Goal: Task Accomplishment & Management: Complete application form

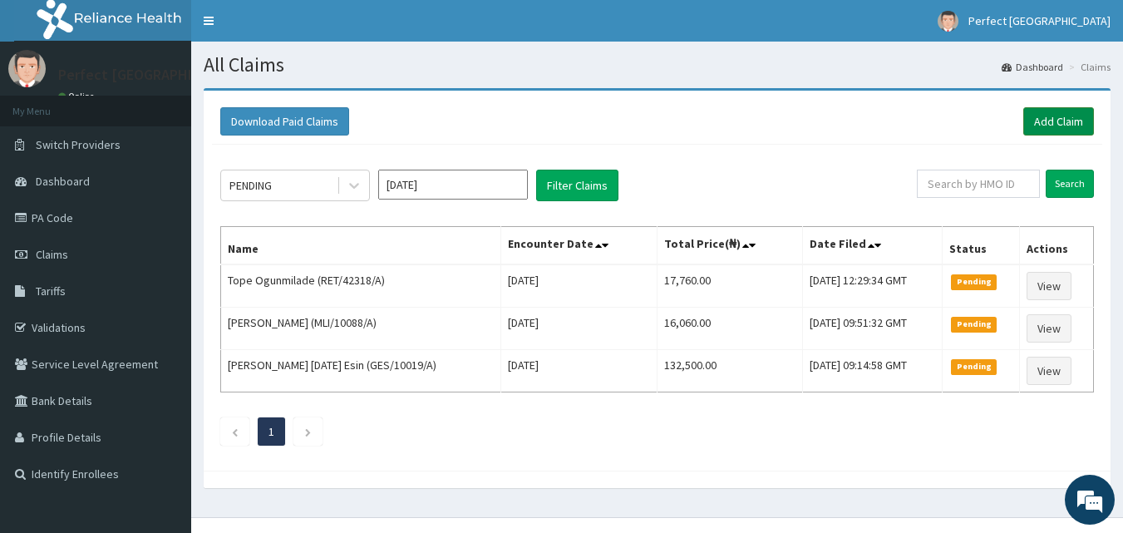
click at [1052, 124] on link "Add Claim" at bounding box center [1058, 121] width 71 height 28
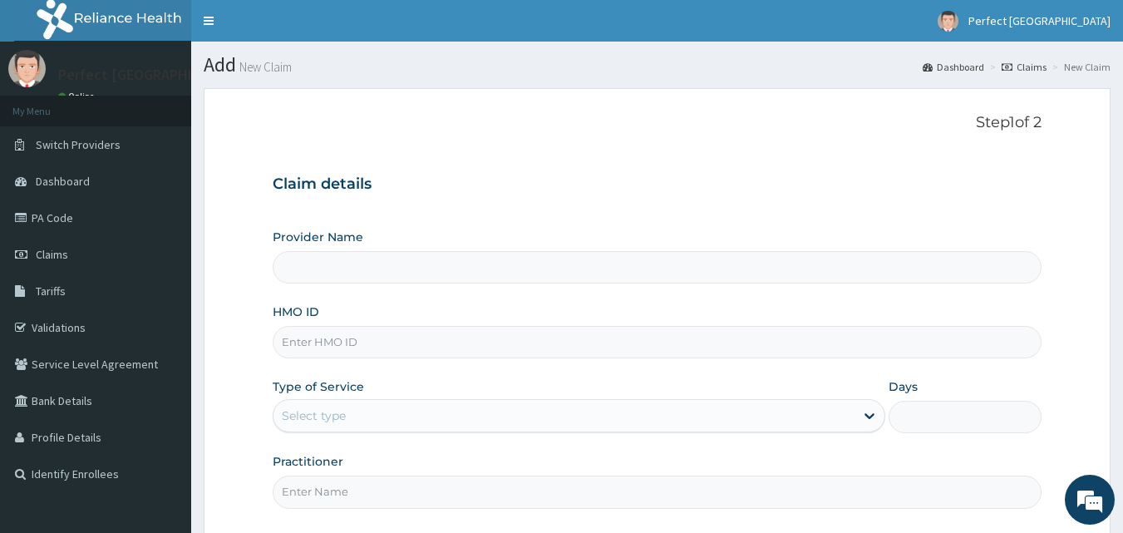
click at [418, 337] on input "HMO ID" at bounding box center [657, 342] width 769 height 32
type input "Perfect [GEOGRAPHIC_DATA]"
type input "RET/42318/A"
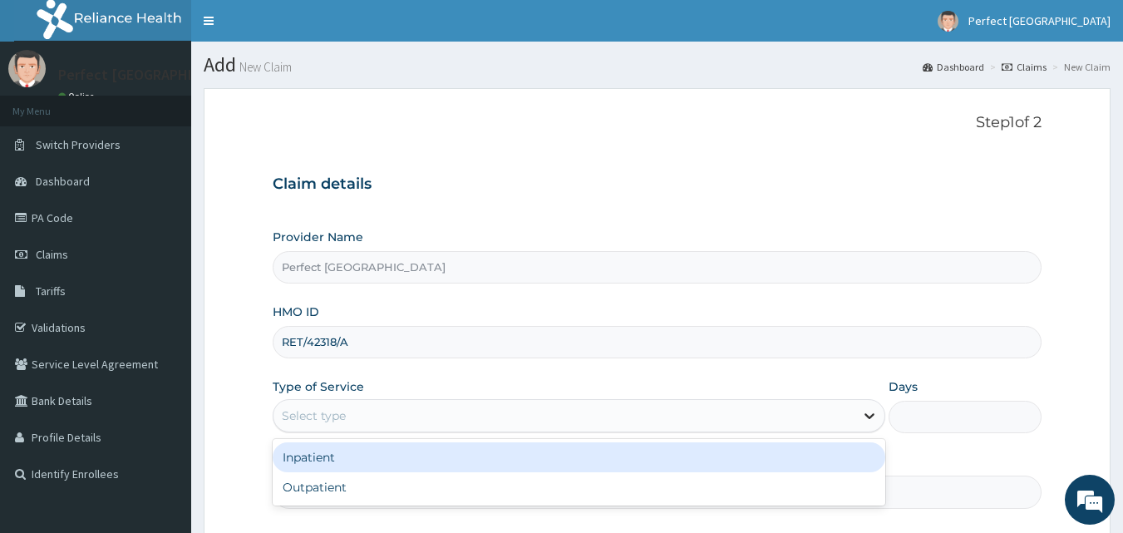
click at [866, 423] on icon at bounding box center [869, 415] width 17 height 17
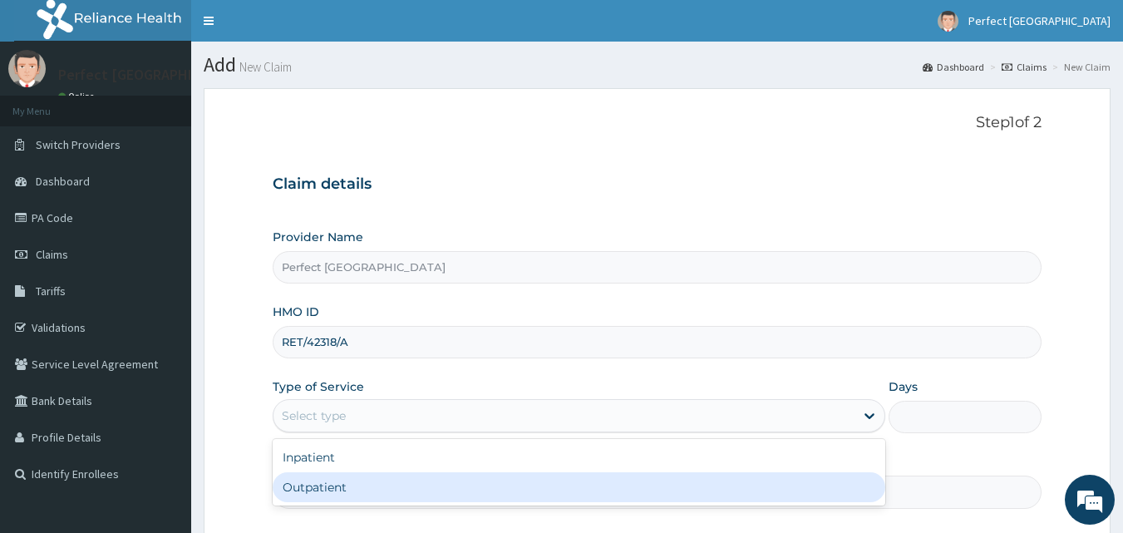
click at [802, 490] on div "Outpatient" at bounding box center [579, 487] width 612 height 30
type input "1"
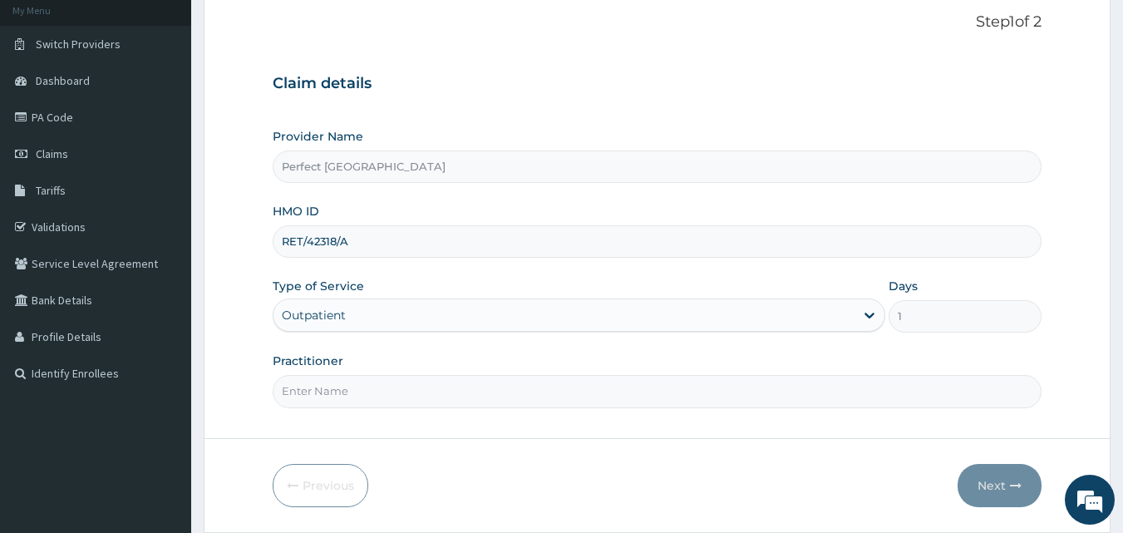
scroll to position [155, 0]
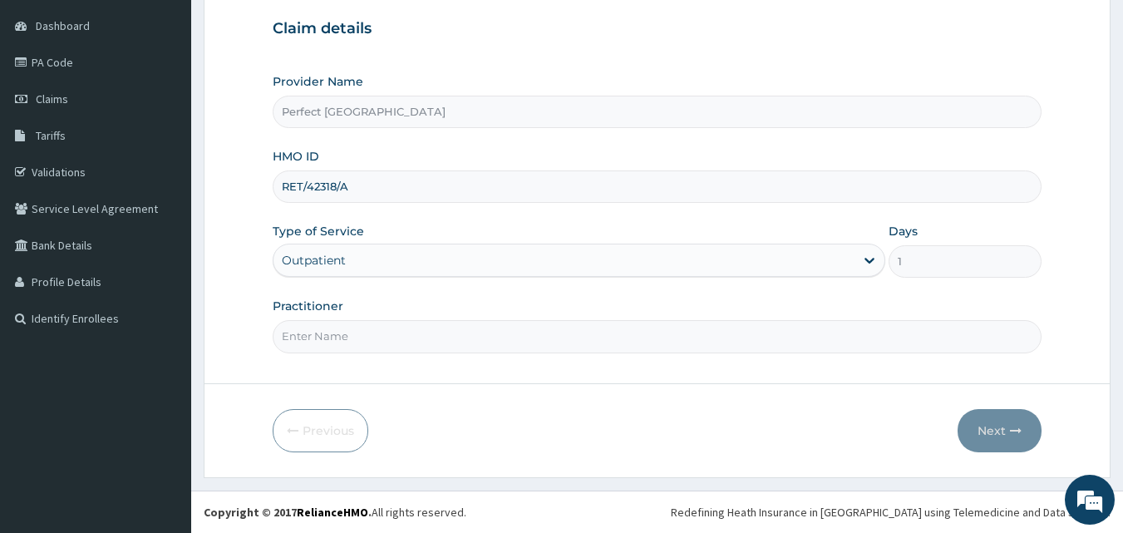
click at [363, 338] on input "Practitioner" at bounding box center [657, 336] width 769 height 32
type input "DR ITIVE"
click at [987, 425] on button "Next" at bounding box center [999, 430] width 84 height 43
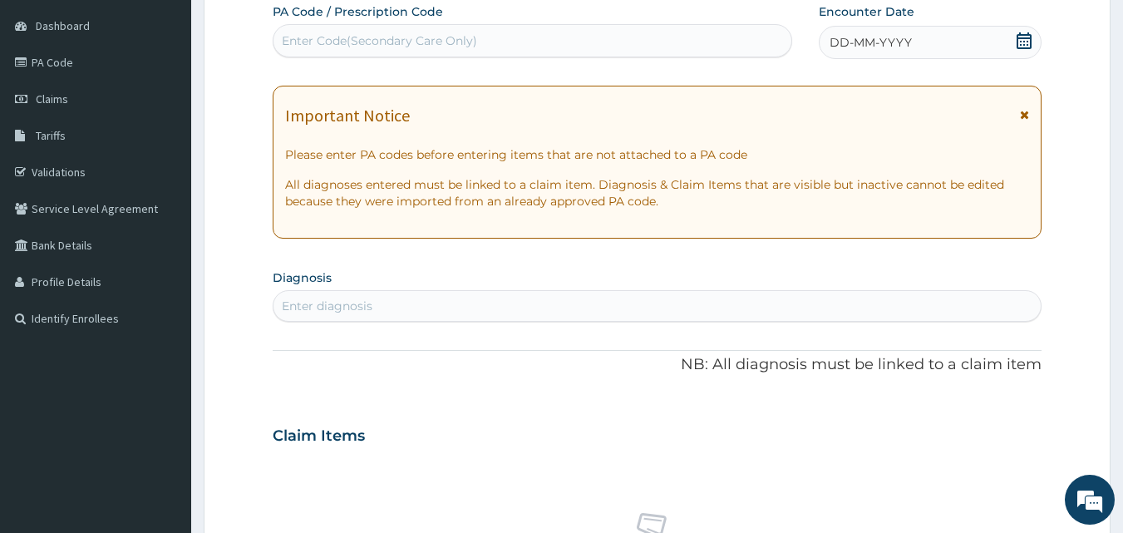
click at [1024, 36] on icon at bounding box center [1023, 40] width 17 height 17
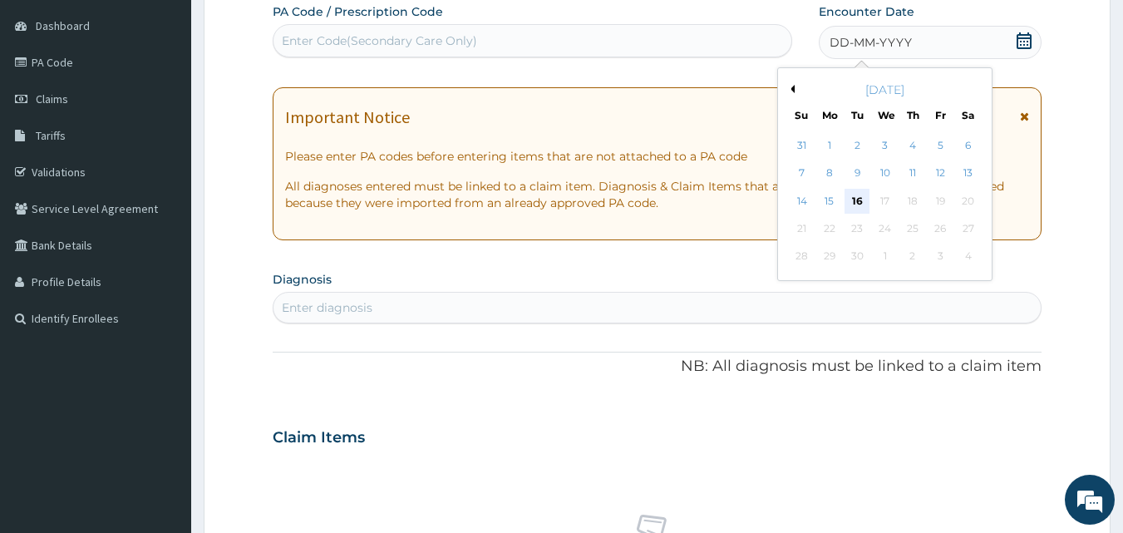
click at [851, 200] on div "16" at bounding box center [857, 201] width 25 height 25
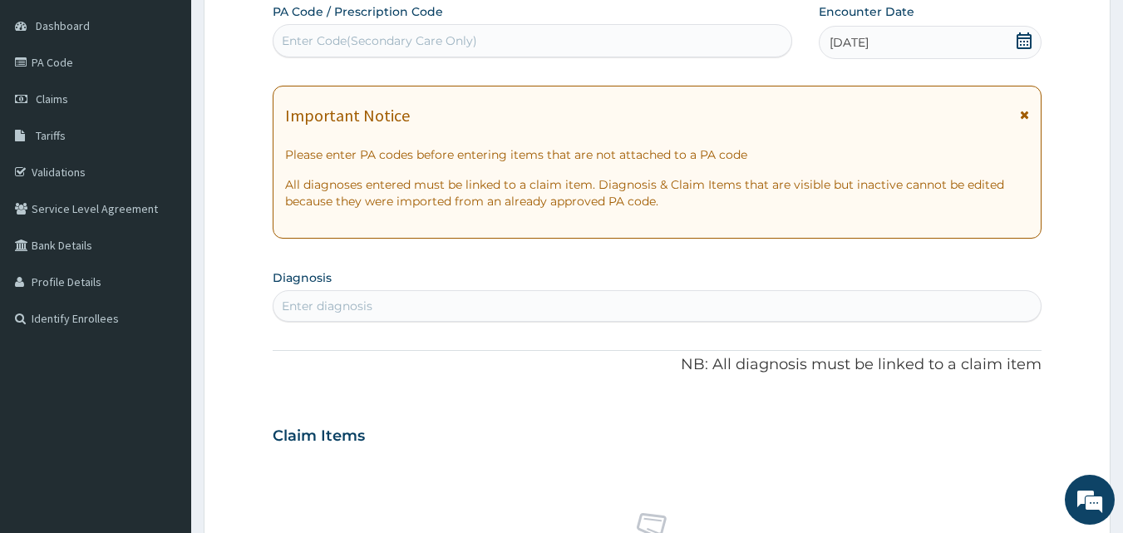
click at [1020, 114] on icon at bounding box center [1024, 115] width 9 height 12
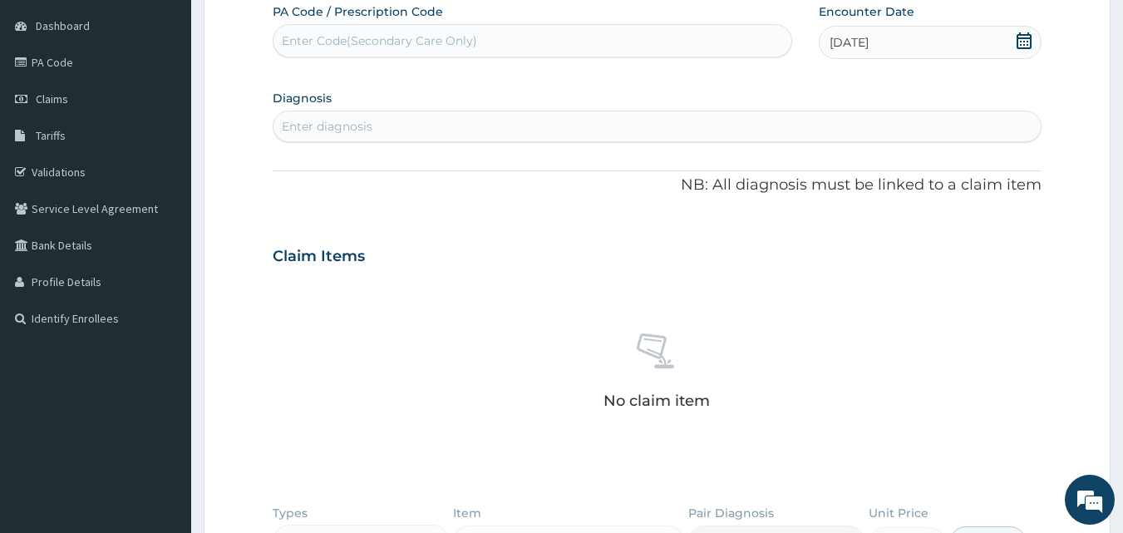
click at [661, 121] on div "Enter diagnosis" at bounding box center [657, 126] width 768 height 27
type input "URE"
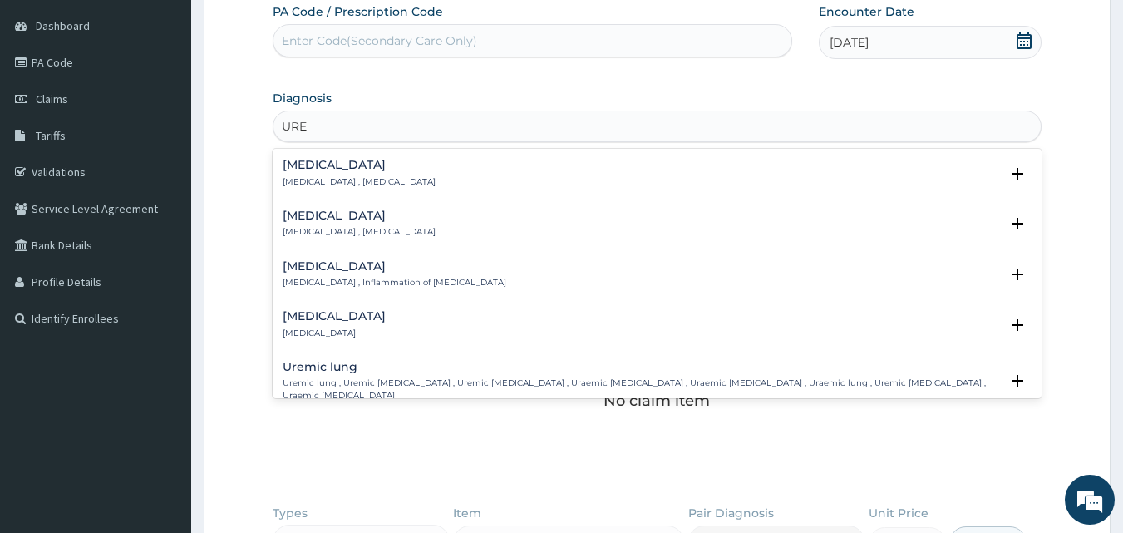
click at [320, 229] on p "Urethritis , Inflammation of urethra" at bounding box center [359, 232] width 153 height 12
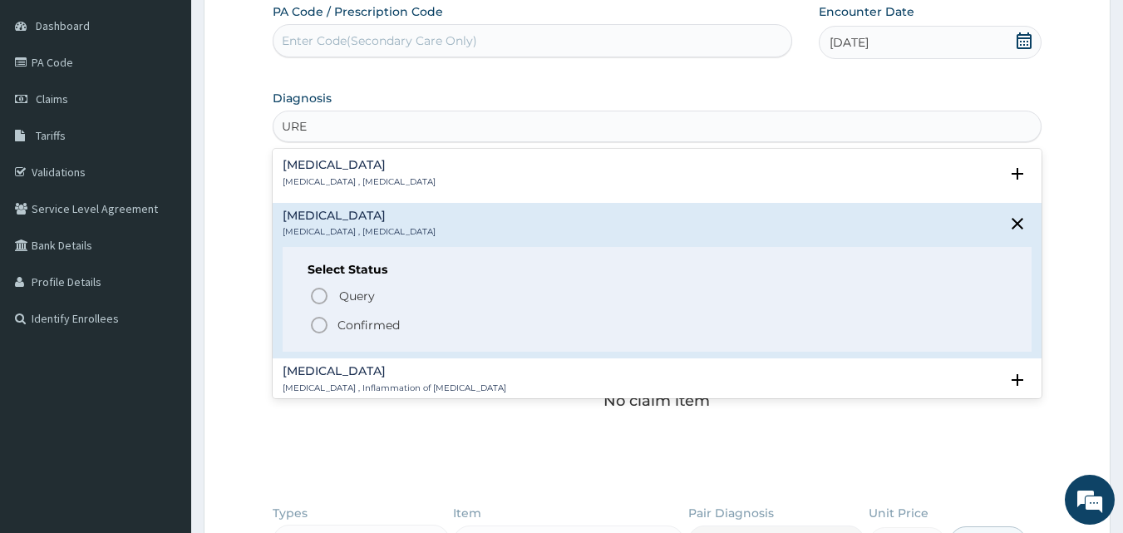
click at [312, 327] on circle "status option filled" at bounding box center [319, 324] width 15 height 15
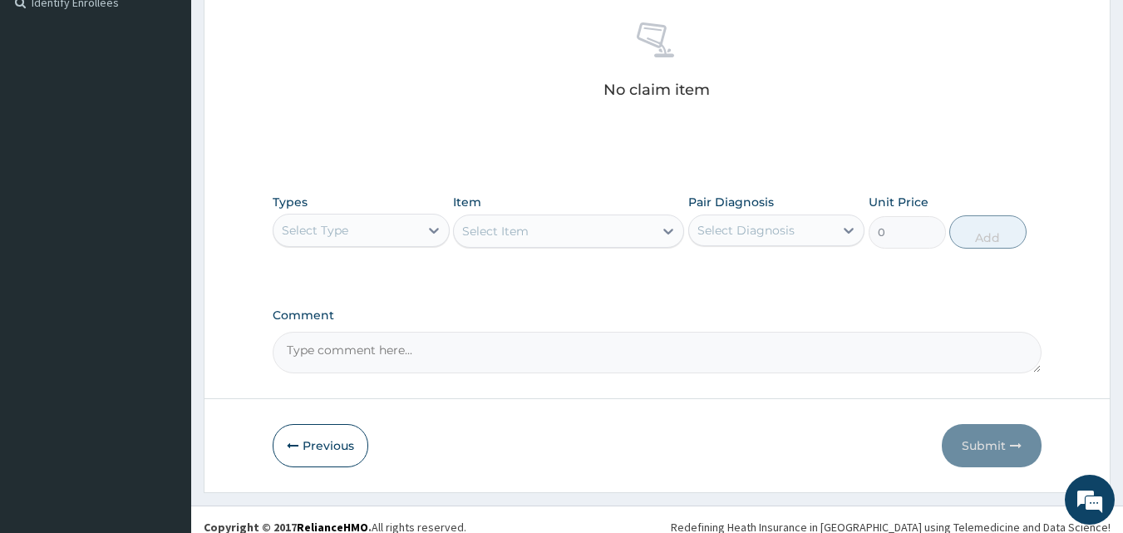
scroll to position [486, 0]
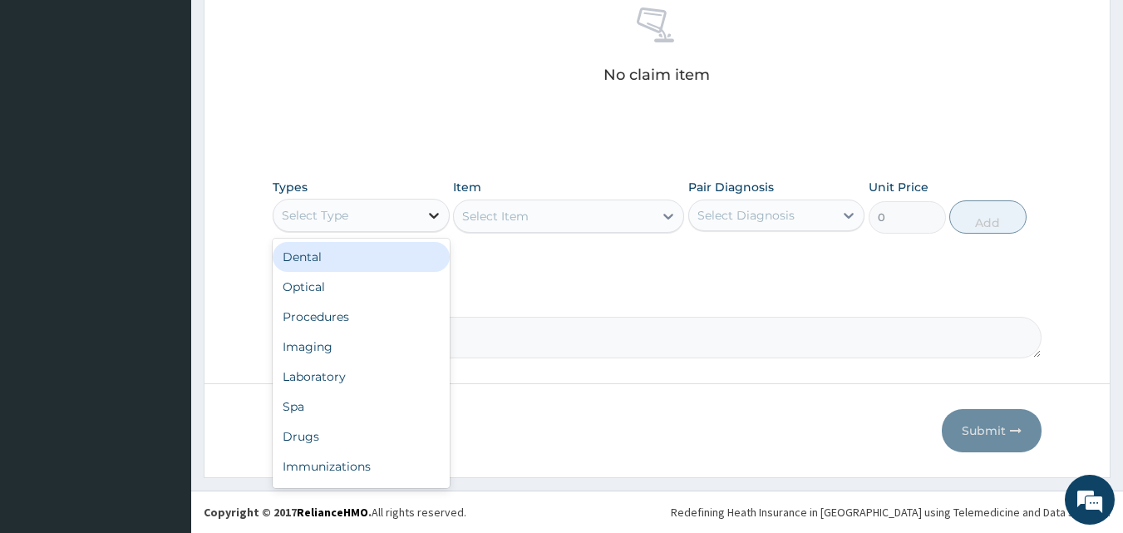
click at [419, 204] on div at bounding box center [434, 215] width 30 height 30
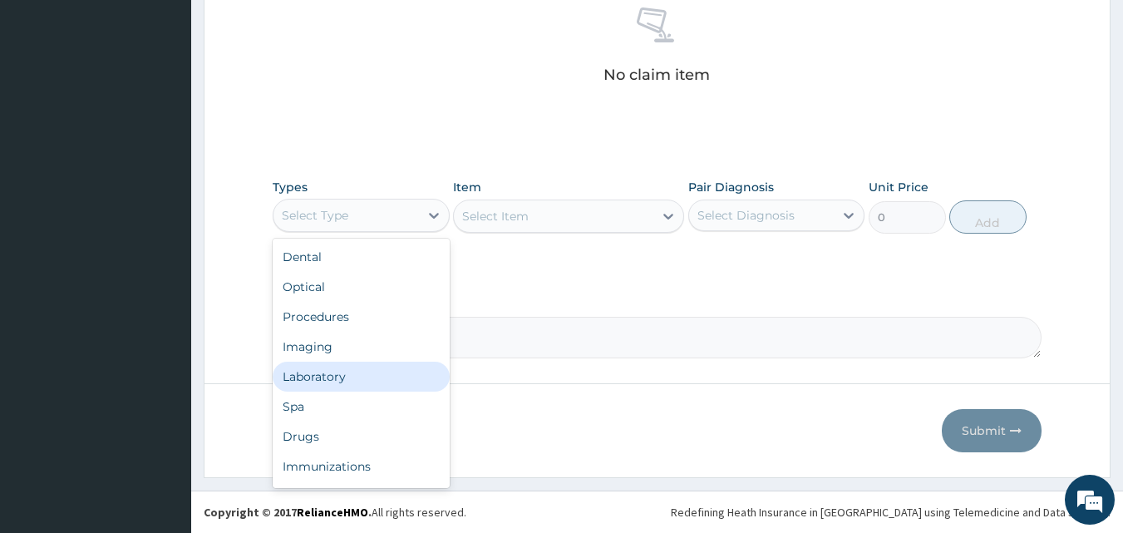
click at [362, 376] on div "Laboratory" at bounding box center [361, 376] width 177 height 30
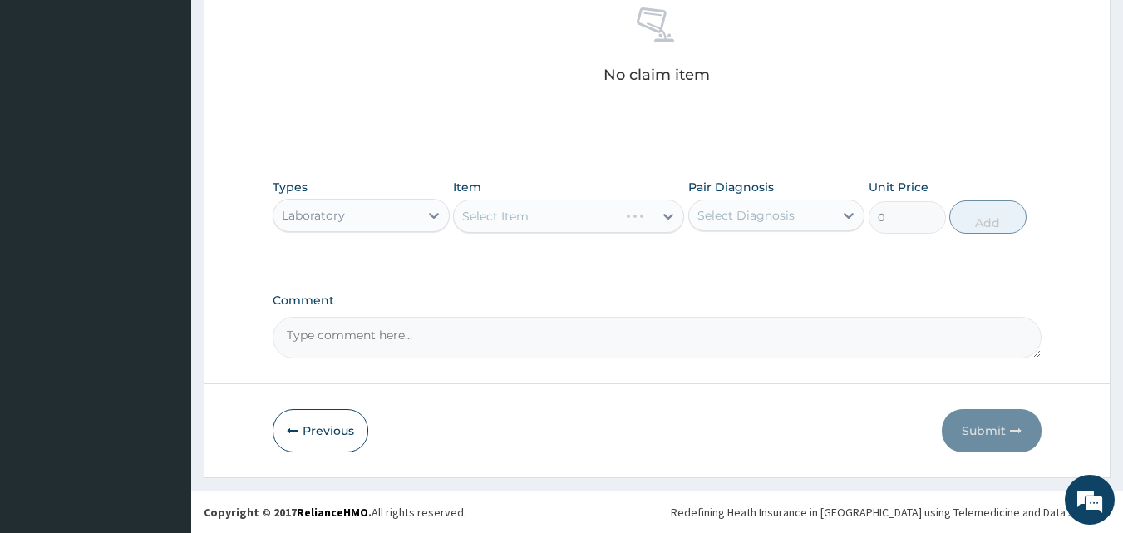
click at [668, 218] on div "Select Item" at bounding box center [568, 215] width 231 height 33
click at [668, 218] on icon at bounding box center [668, 217] width 10 height 6
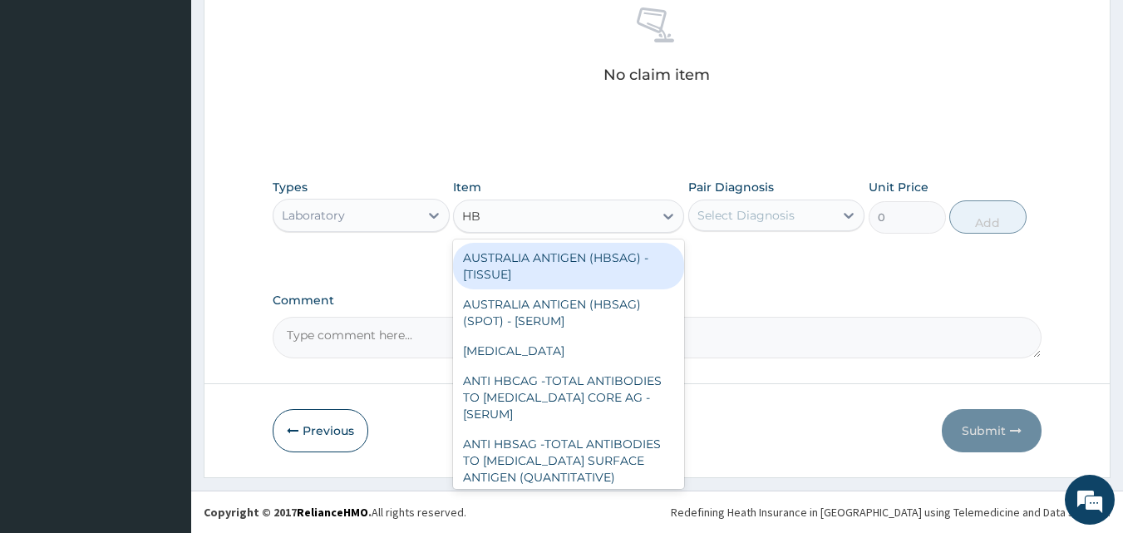
type input "HBA"
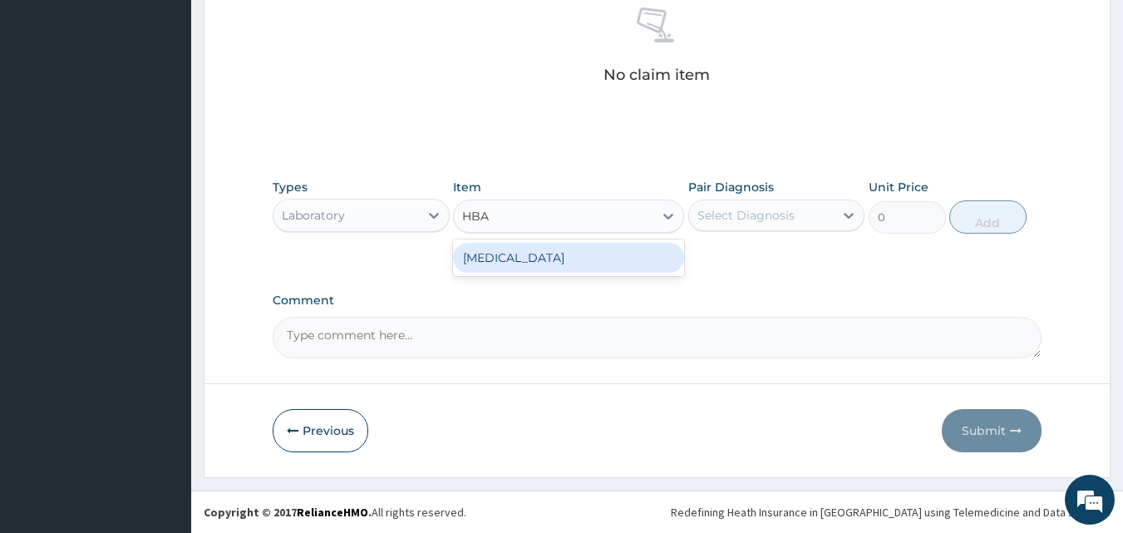
click at [574, 259] on div "HBA1C TEST" at bounding box center [568, 258] width 231 height 30
type input "13000"
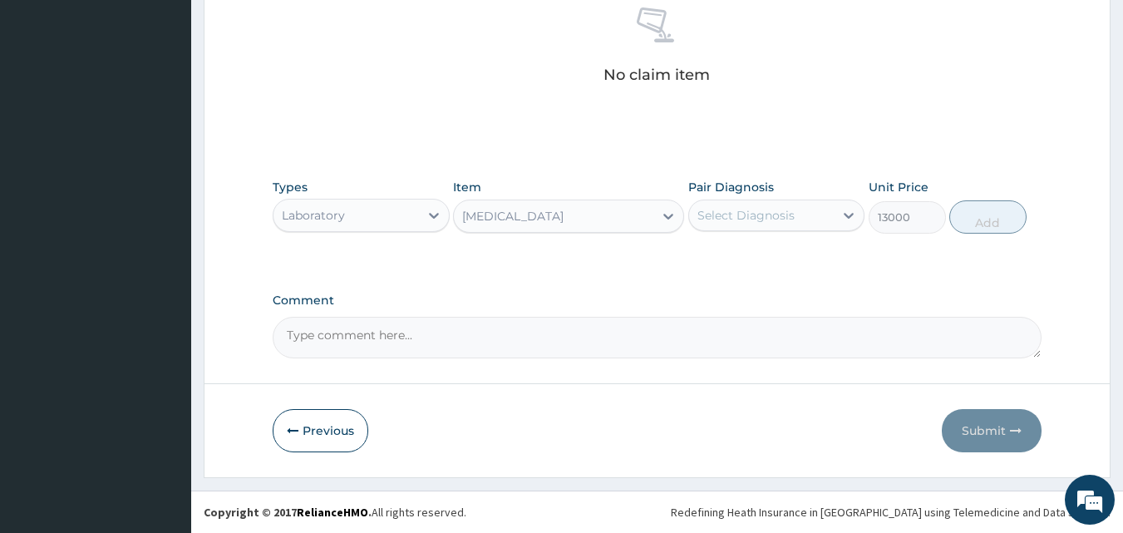
scroll to position [21, 0]
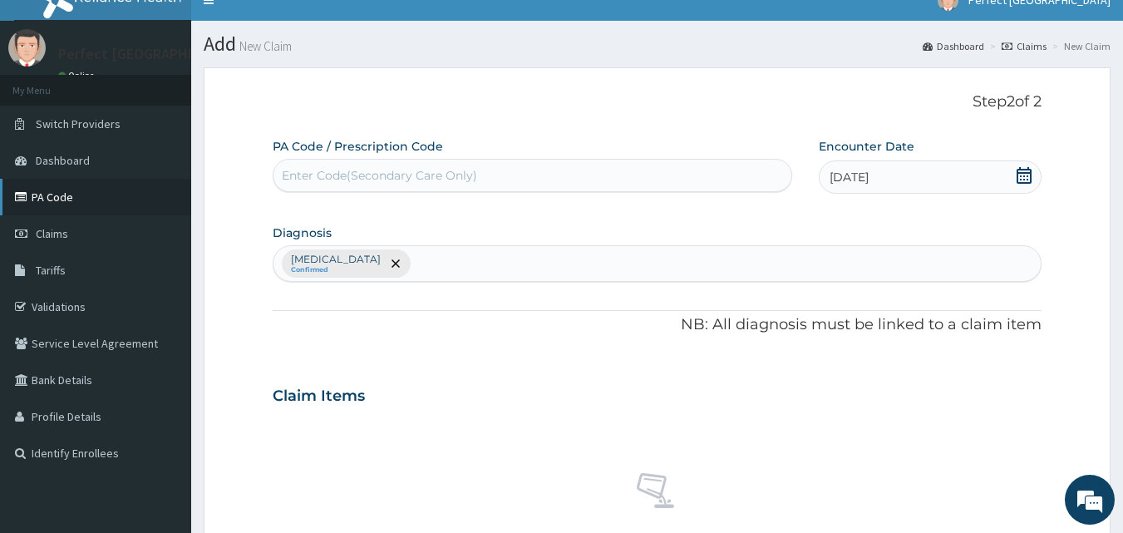
click at [100, 195] on link "PA Code" at bounding box center [95, 197] width 191 height 37
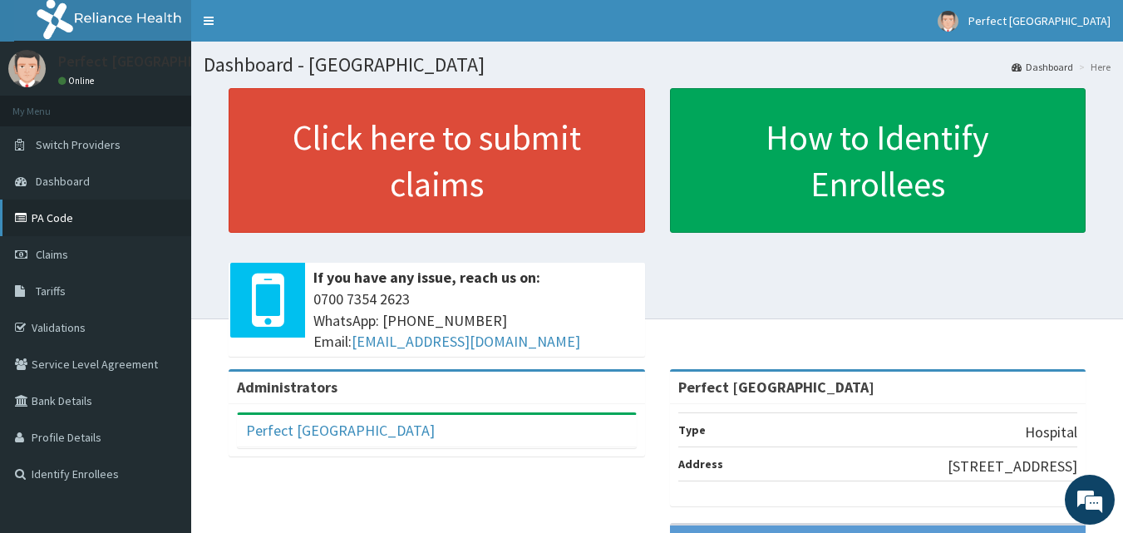
click at [64, 232] on link "PA Code" at bounding box center [95, 217] width 191 height 37
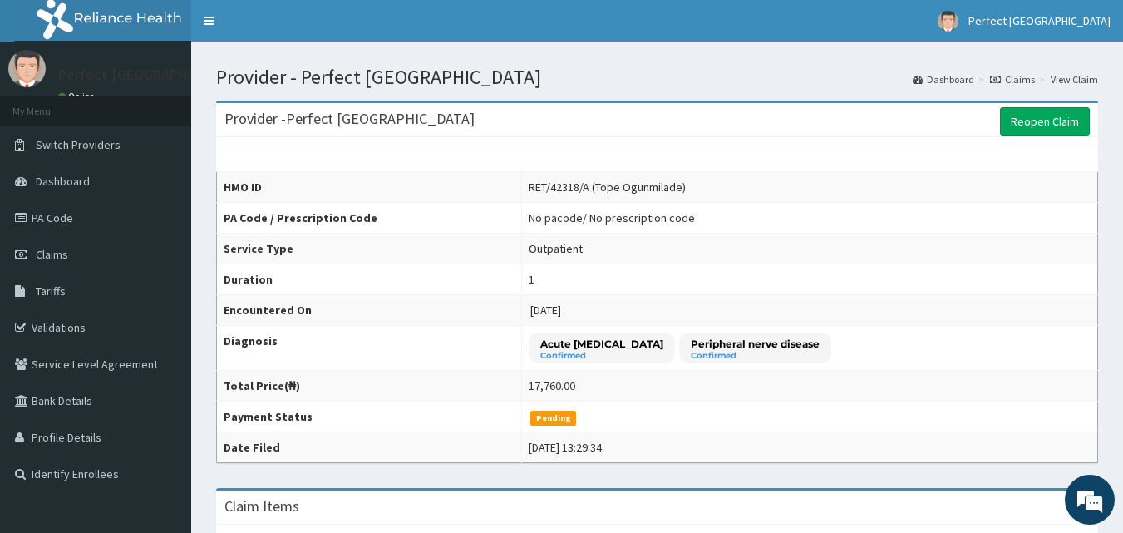
scroll to position [465, 0]
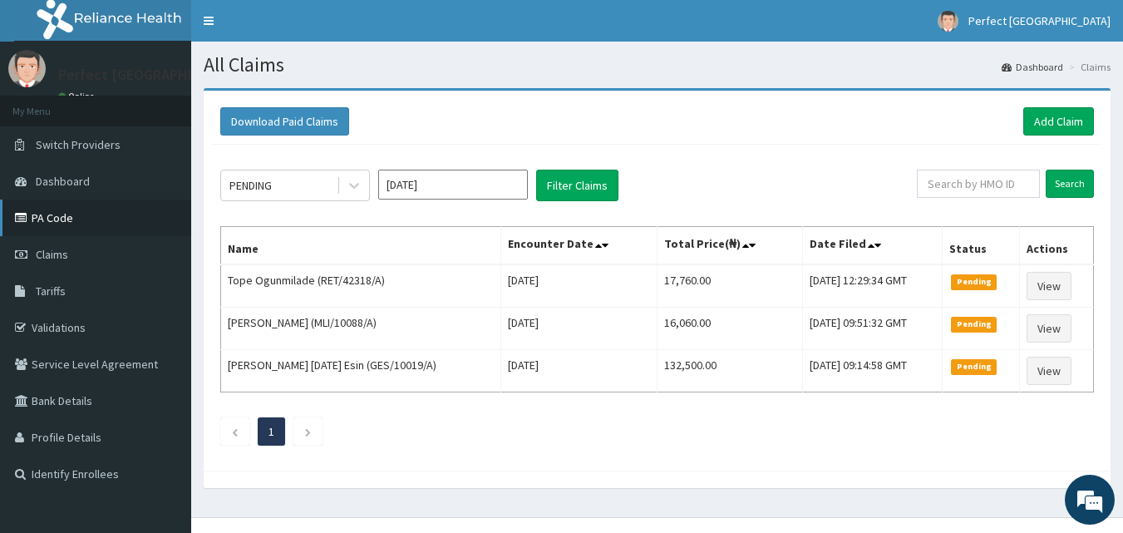
click at [59, 205] on link "PA Code" at bounding box center [95, 217] width 191 height 37
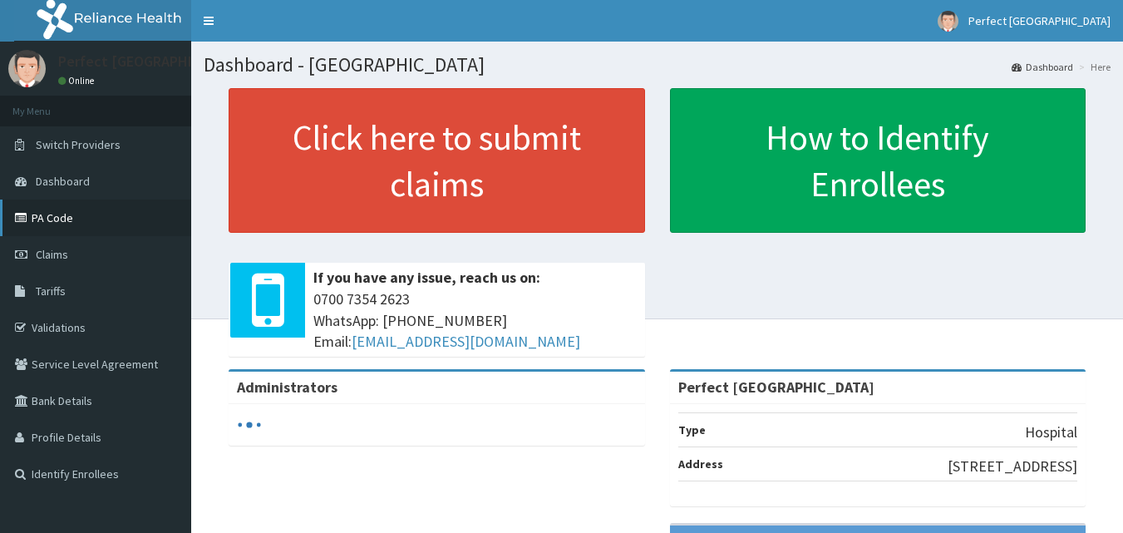
click at [67, 214] on link "PA Code" at bounding box center [95, 217] width 191 height 37
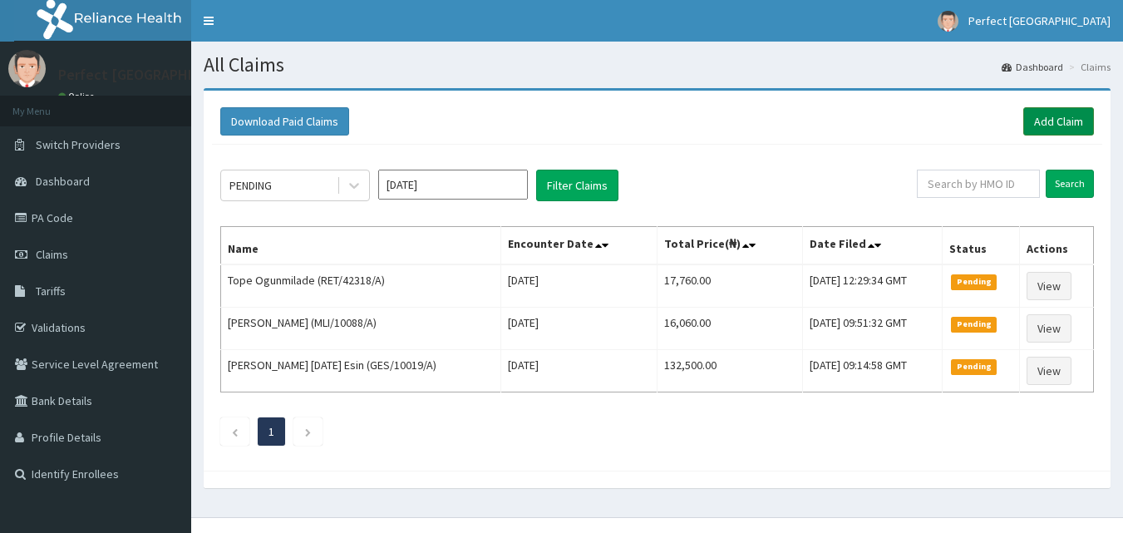
click at [1057, 125] on link "Add Claim" at bounding box center [1058, 121] width 71 height 28
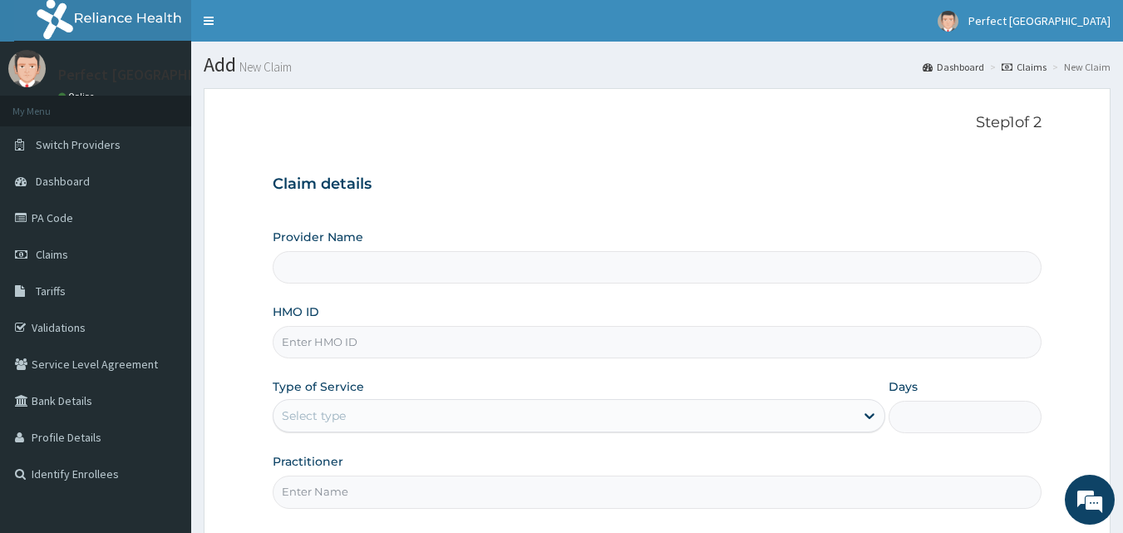
type input "Perfect [GEOGRAPHIC_DATA]"
click at [611, 348] on input "HMO ID" at bounding box center [657, 342] width 769 height 32
type input "FAB/10691/A"
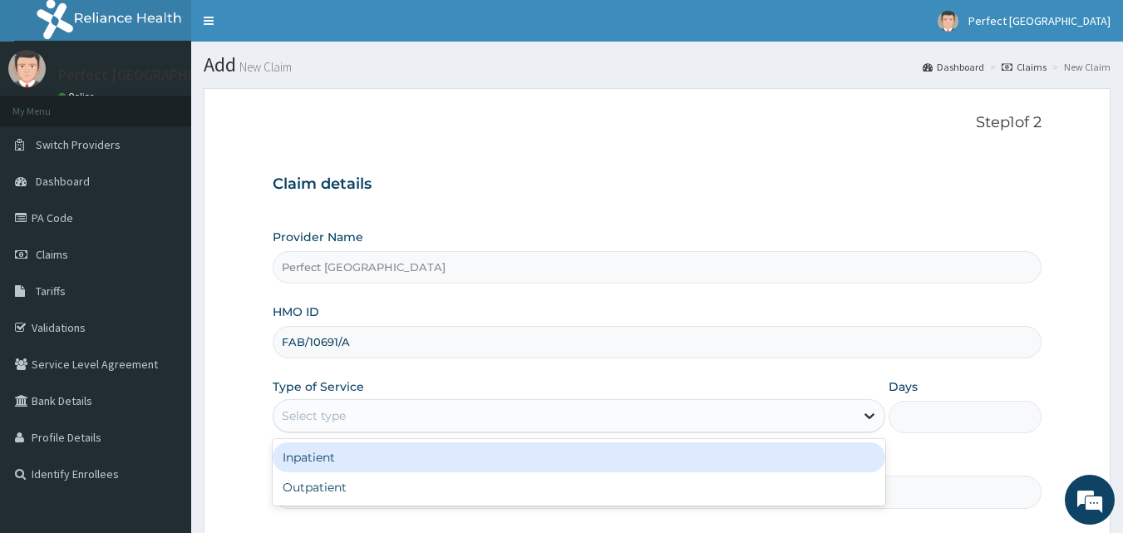
click at [869, 413] on icon at bounding box center [869, 415] width 17 height 17
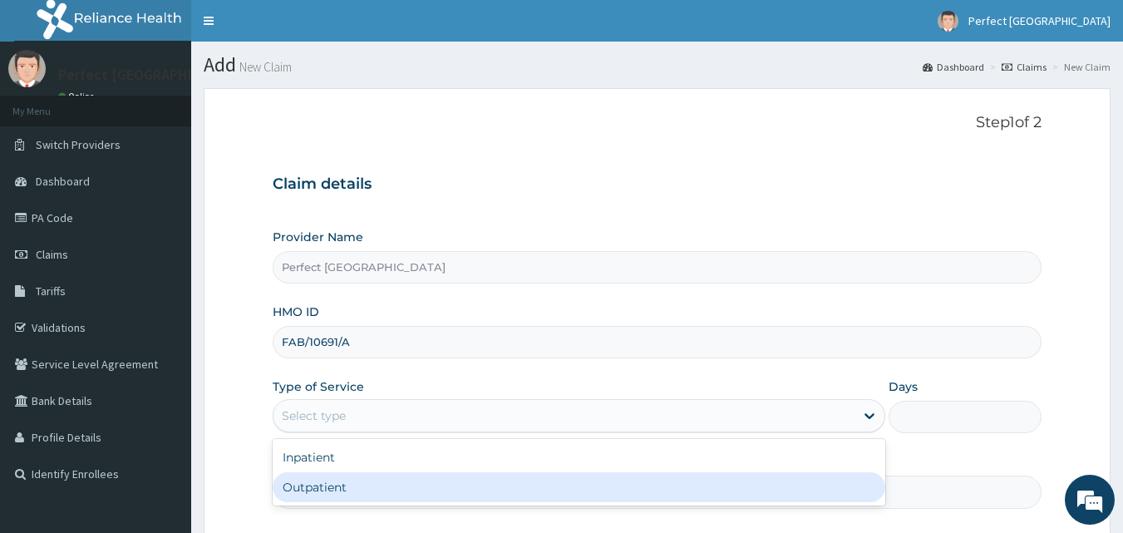
click at [808, 491] on div "Outpatient" at bounding box center [579, 487] width 612 height 30
type input "1"
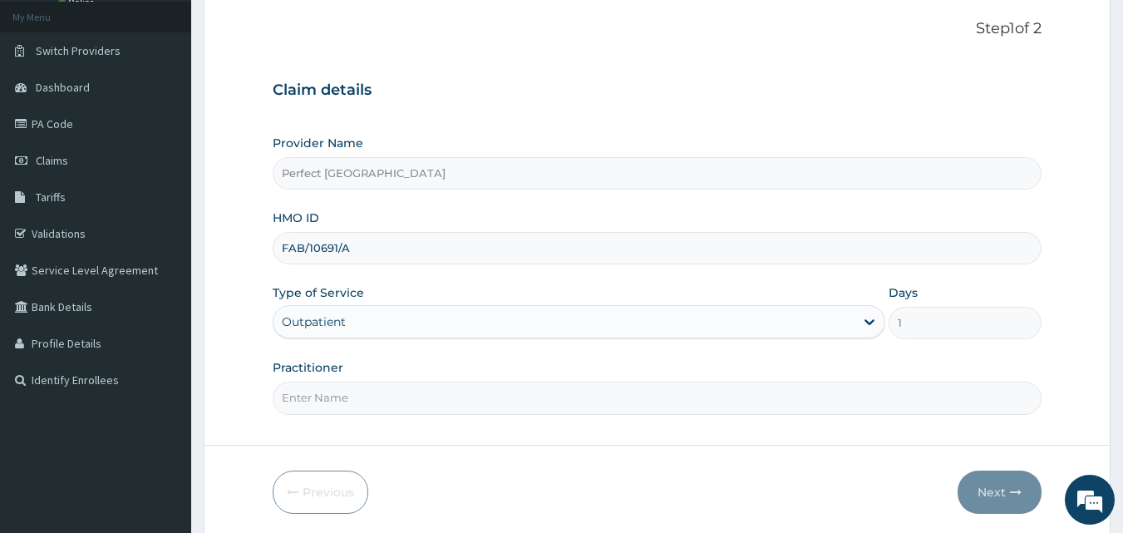
scroll to position [155, 0]
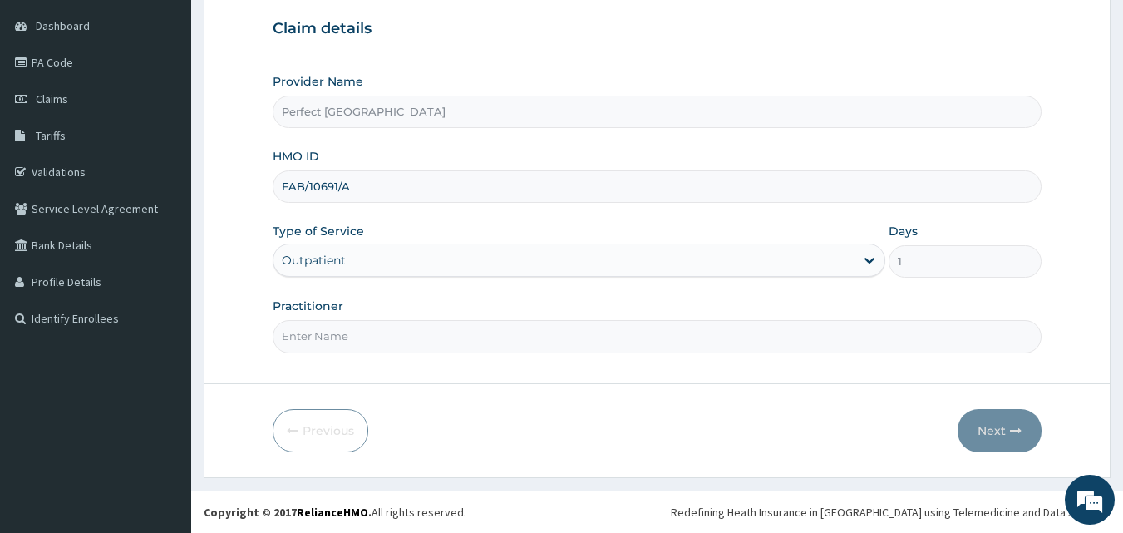
click at [329, 328] on input "Practitioner" at bounding box center [657, 336] width 769 height 32
type input "DR ITIVE"
click at [983, 431] on button "Next" at bounding box center [999, 430] width 84 height 43
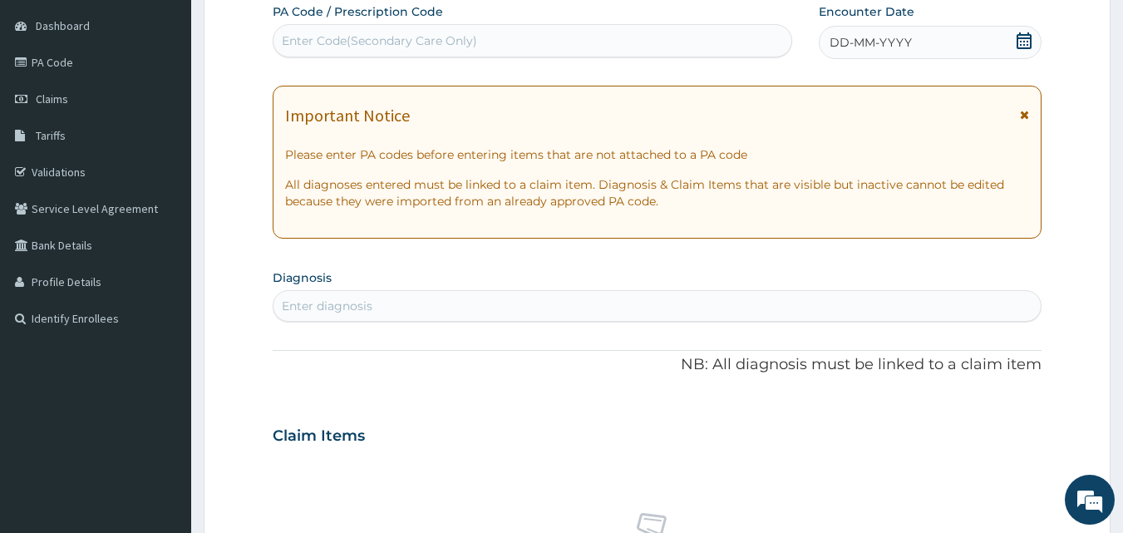
click at [520, 42] on div "Enter Code(Secondary Care Only)" at bounding box center [532, 40] width 518 height 27
paste input "PA/72EA58"
type input "PA/72EA58"
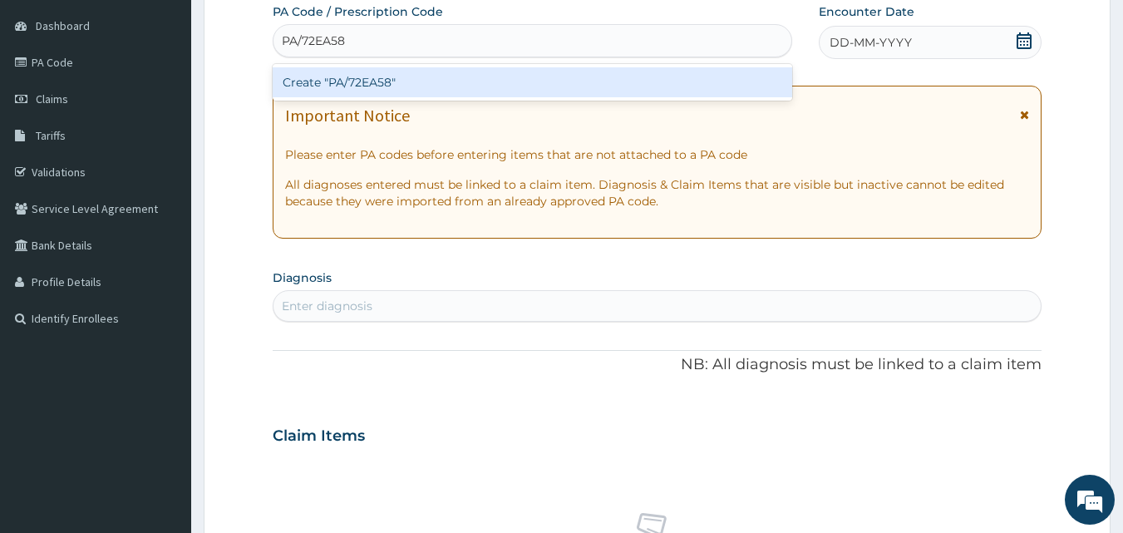
click at [467, 87] on div "Create "PA/72EA58"" at bounding box center [533, 82] width 520 height 30
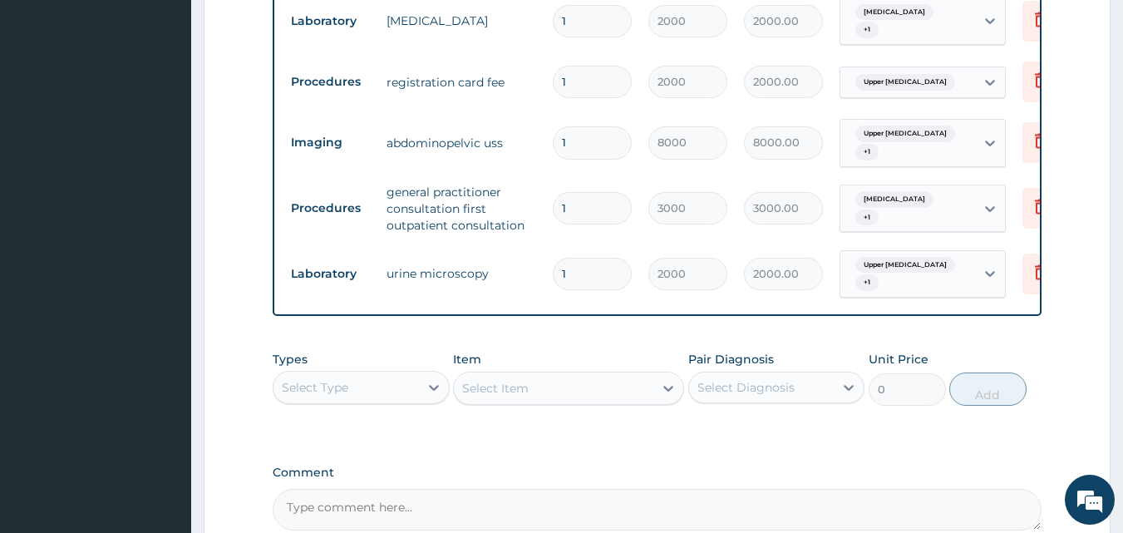
scroll to position [209, 0]
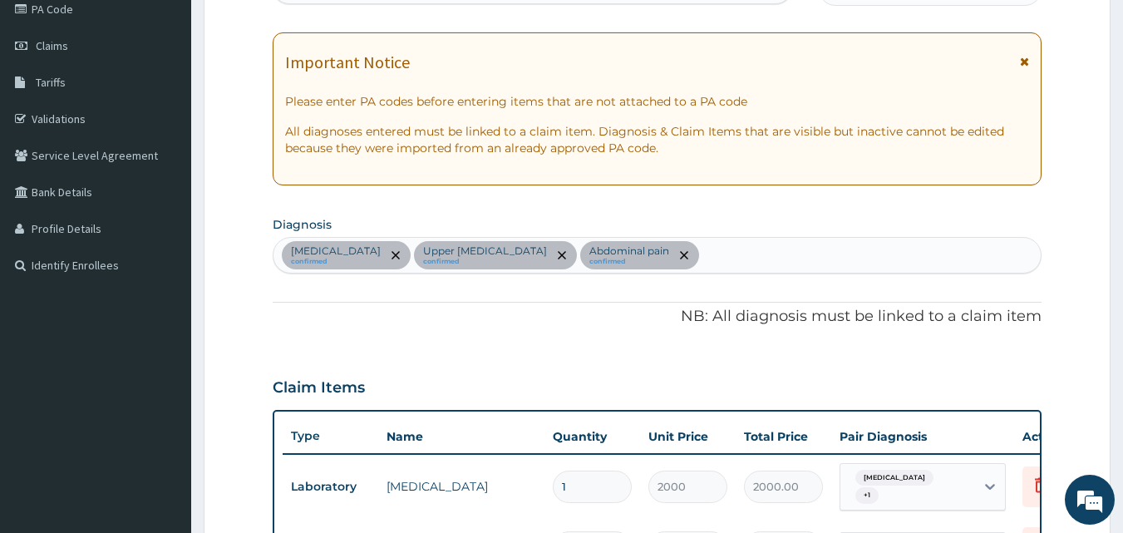
click at [1024, 51] on div "Important Notice Please enter PA codes before entering items that are not attac…" at bounding box center [657, 108] width 769 height 153
click at [1023, 61] on icon at bounding box center [1024, 62] width 9 height 12
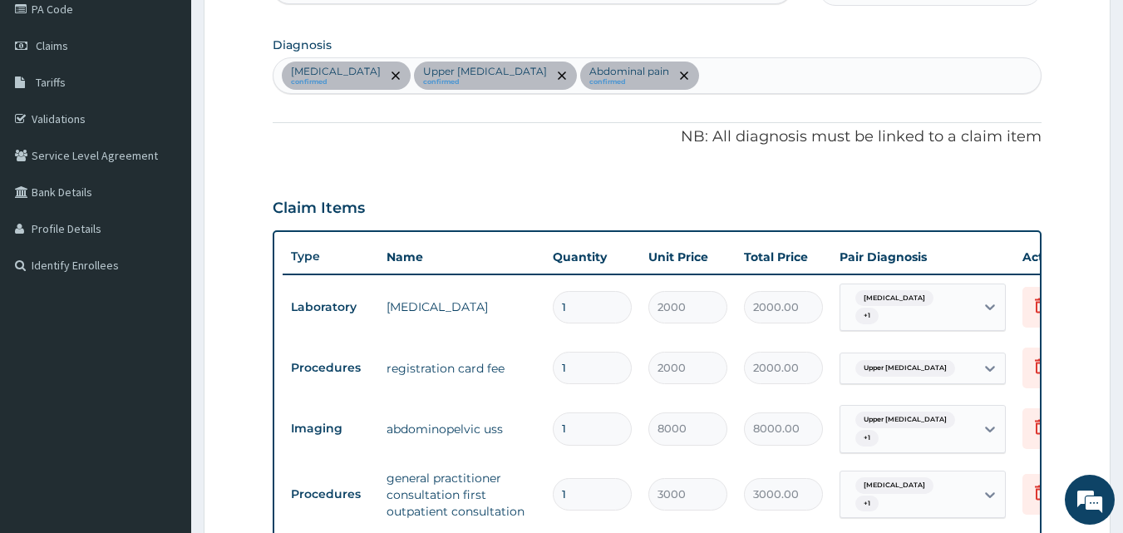
scroll to position [672, 0]
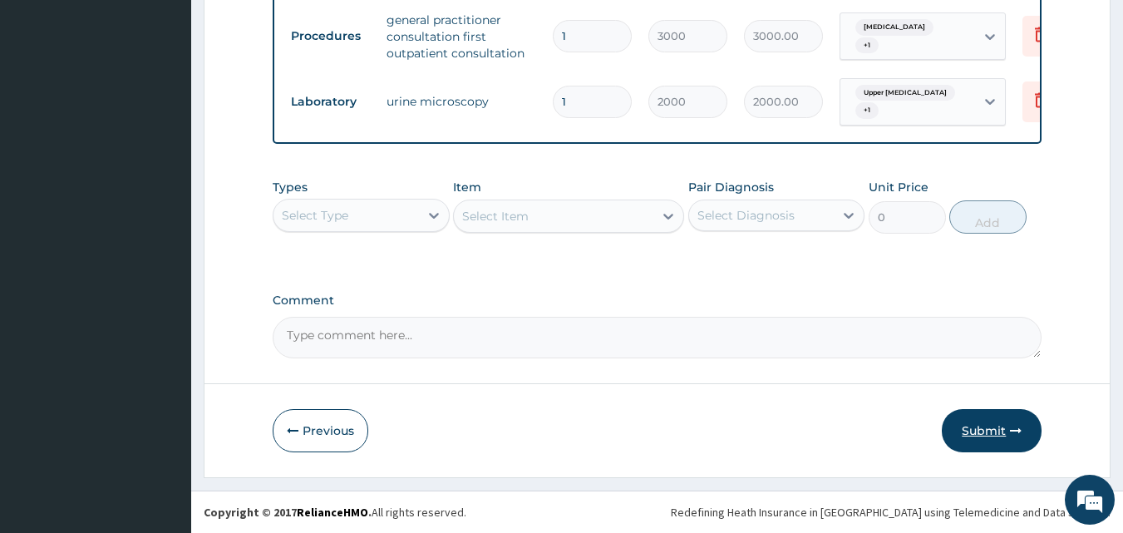
click at [973, 434] on button "Submit" at bounding box center [991, 430] width 100 height 43
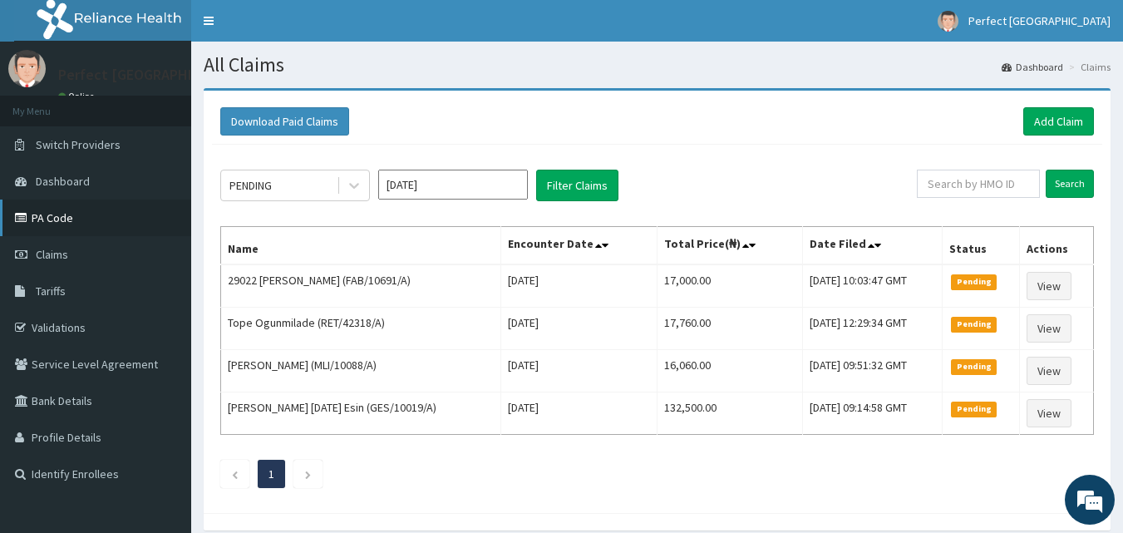
click at [74, 219] on link "PA Code" at bounding box center [95, 217] width 191 height 37
click at [59, 212] on link "PA Code" at bounding box center [95, 217] width 191 height 37
